Goal: Task Accomplishment & Management: Manage account settings

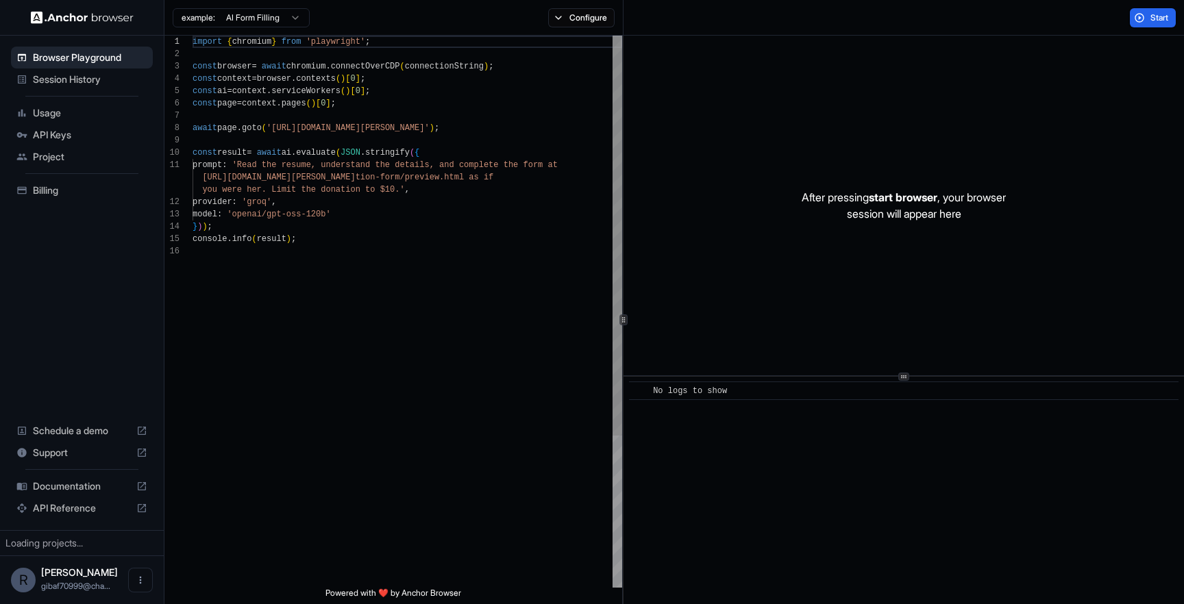
click at [497, 212] on div "import { chromium } from 'playwright' ; const browser = await chromium . connec…" at bounding box center [408, 417] width 430 height 762
type textarea "**********"
click at [449, 183] on div "import { chromium } from 'playwright' ; const browser = await chromium . connec…" at bounding box center [408, 417] width 430 height 762
click at [398, 205] on div "import { chromium } from 'playwright' ; const browser = await chromium . connec…" at bounding box center [408, 417] width 430 height 762
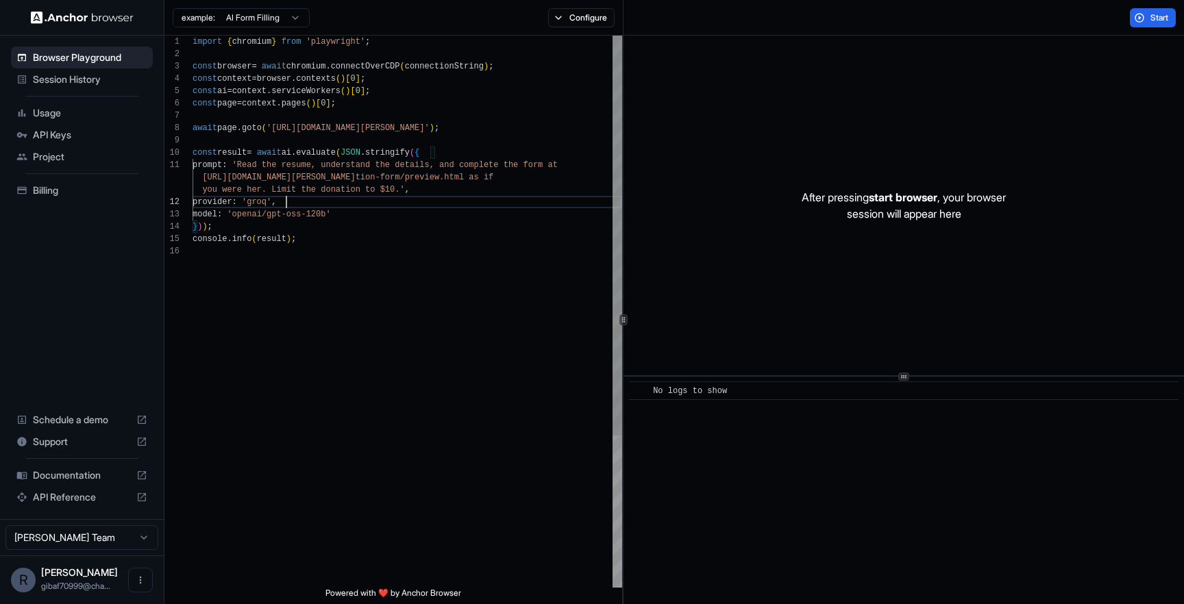
click at [383, 214] on div "import { chromium } from 'playwright' ; const browser = await chromium . connec…" at bounding box center [408, 417] width 430 height 762
click at [718, 131] on div "After pressing start browser , your browser session will appear here" at bounding box center [903, 206] width 560 height 340
click at [71, 111] on span "Usage" at bounding box center [90, 113] width 114 height 14
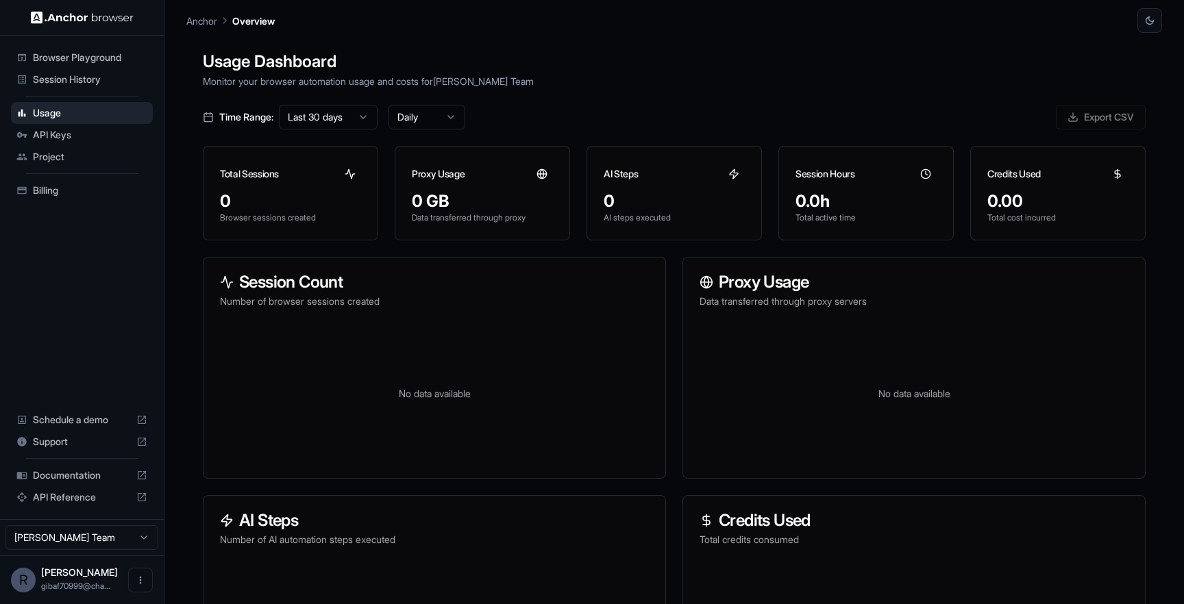
click at [97, 149] on div "Project" at bounding box center [82, 157] width 142 height 22
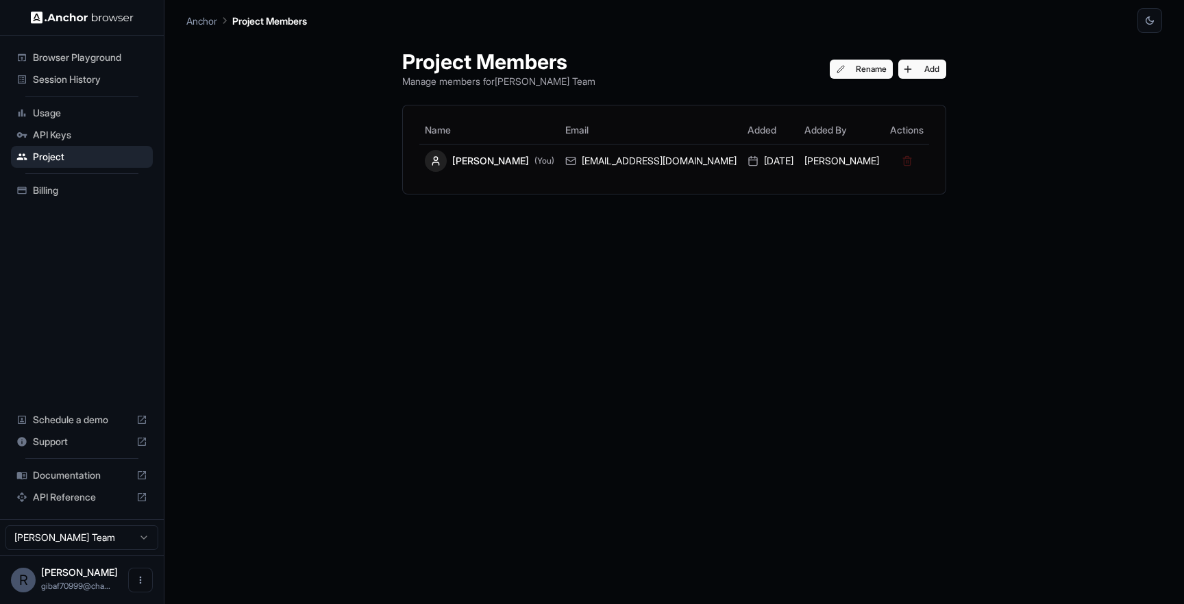
click at [55, 193] on span "Billing" at bounding box center [90, 191] width 114 height 14
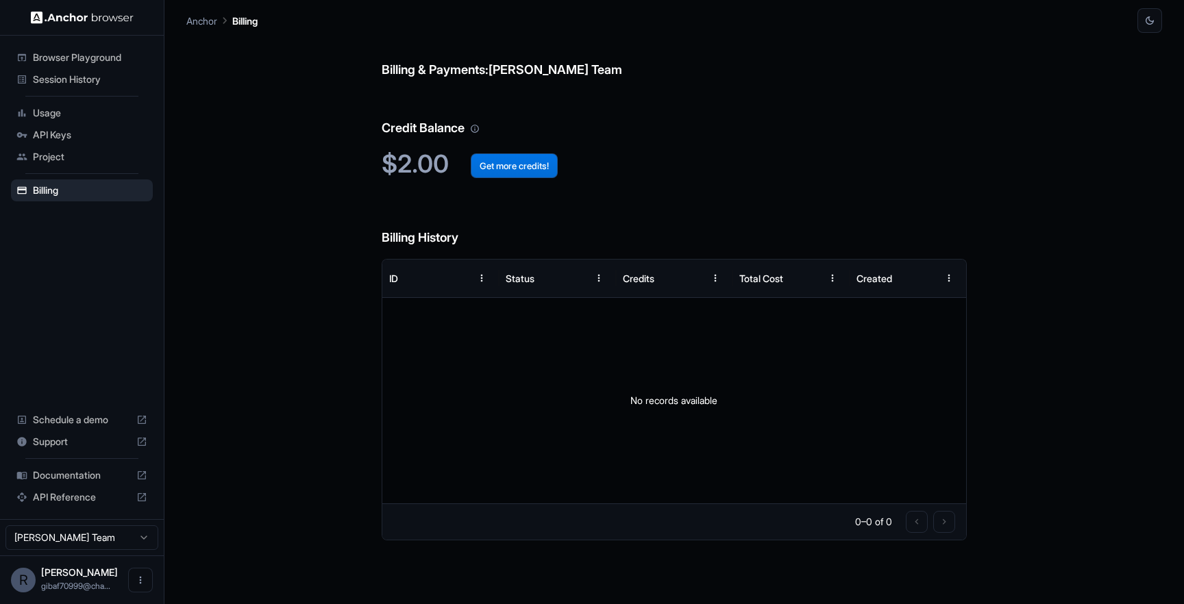
click at [512, 169] on button "Get more credits!" at bounding box center [514, 165] width 87 height 25
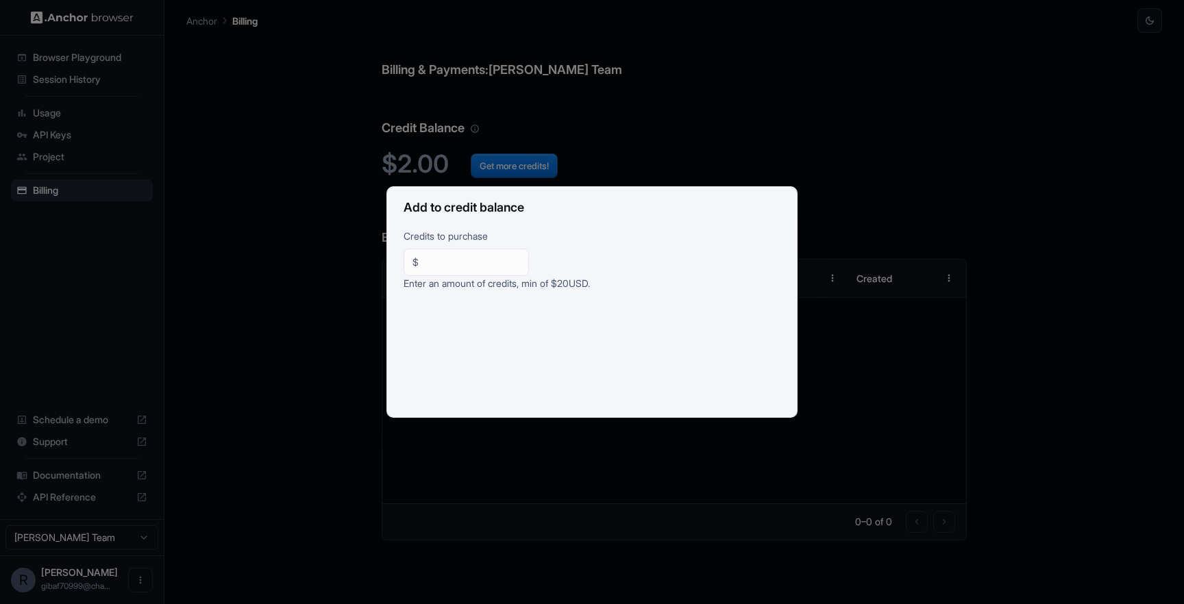
click at [969, 265] on div "Add to credit balance Credits to purchase $ ** ​ Enter an amount of credits, mi…" at bounding box center [592, 302] width 1184 height 604
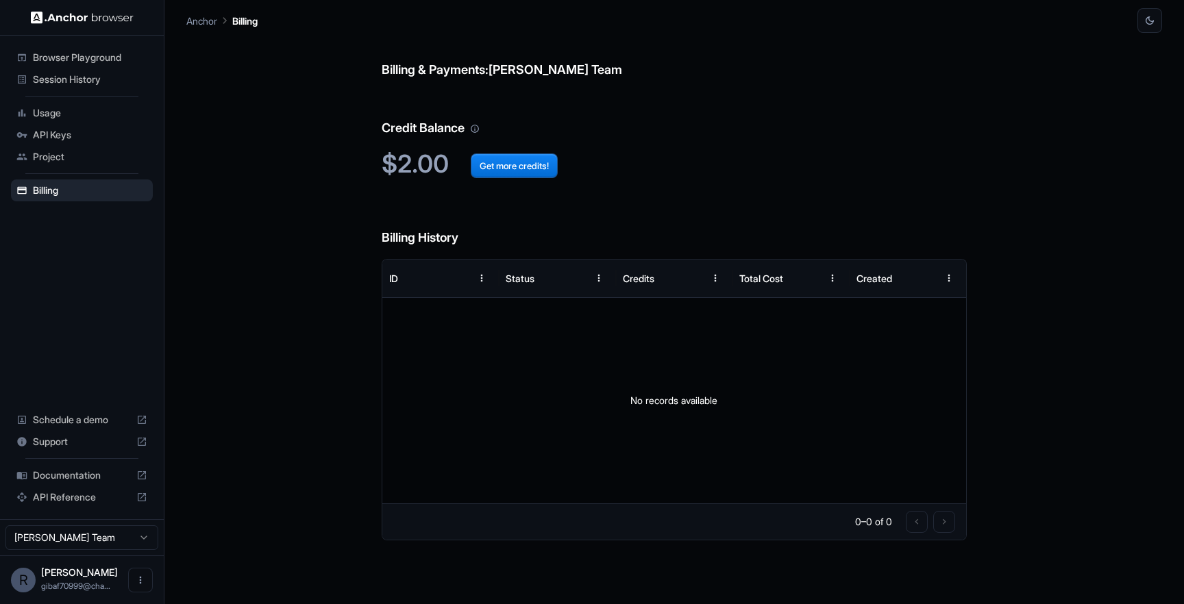
click at [71, 81] on span "Session History" at bounding box center [90, 80] width 114 height 14
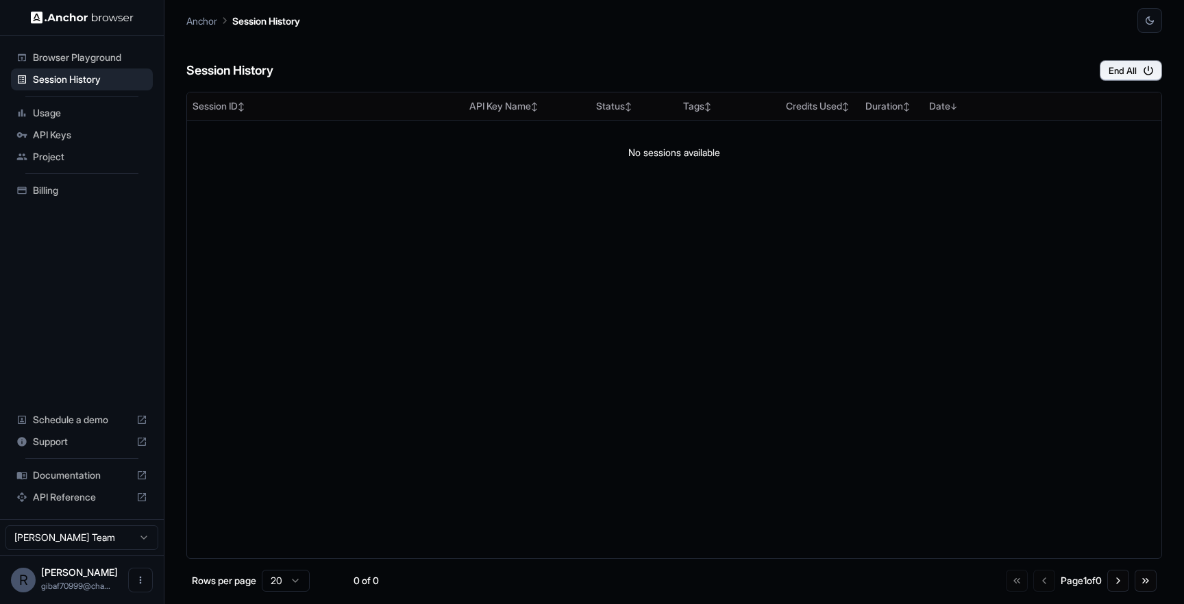
click at [53, 112] on span "Usage" at bounding box center [90, 113] width 114 height 14
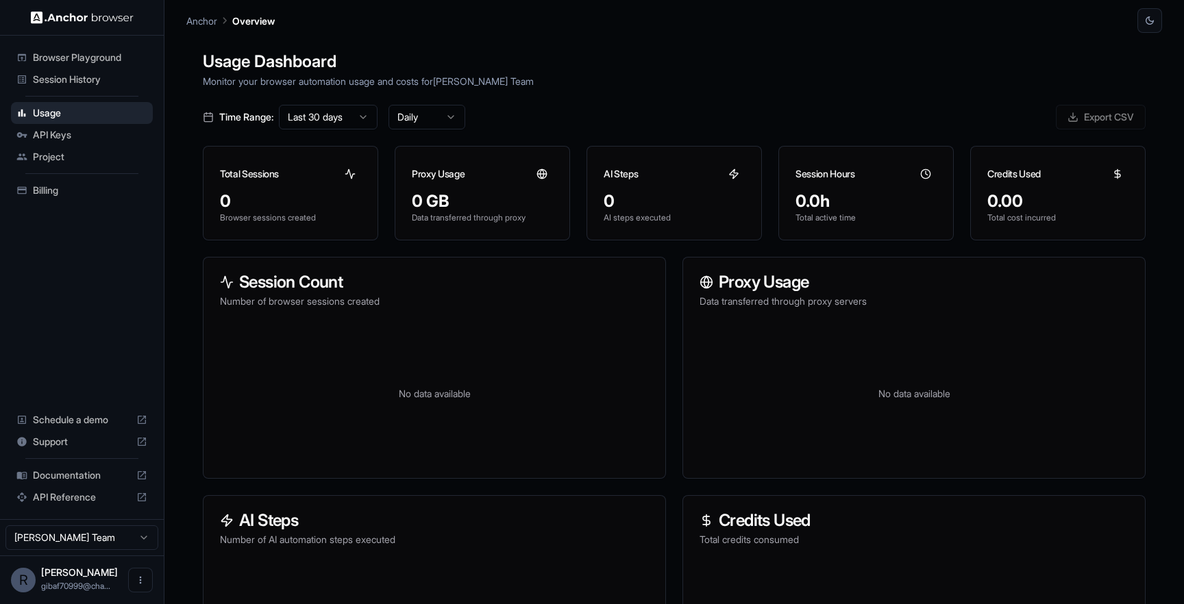
click at [34, 129] on span "API Keys" at bounding box center [90, 135] width 114 height 14
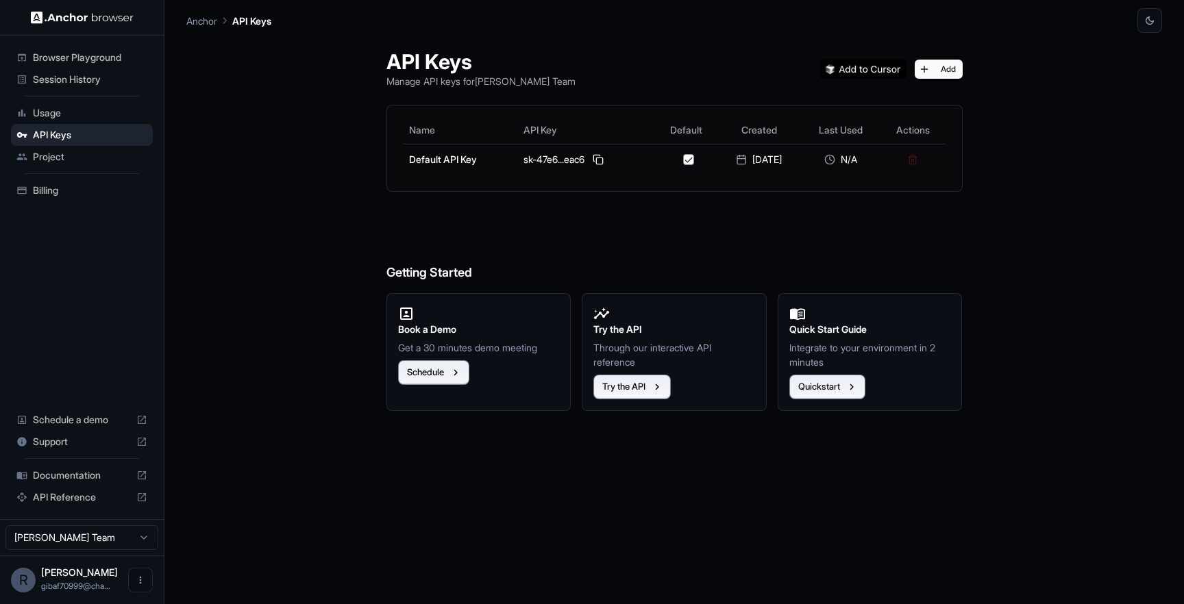
click at [297, 286] on div "API Keys Manage API keys for [PERSON_NAME] Team Add Name API Key Default Create…" at bounding box center [674, 318] width 976 height 571
